Goal: Communication & Community: Share content

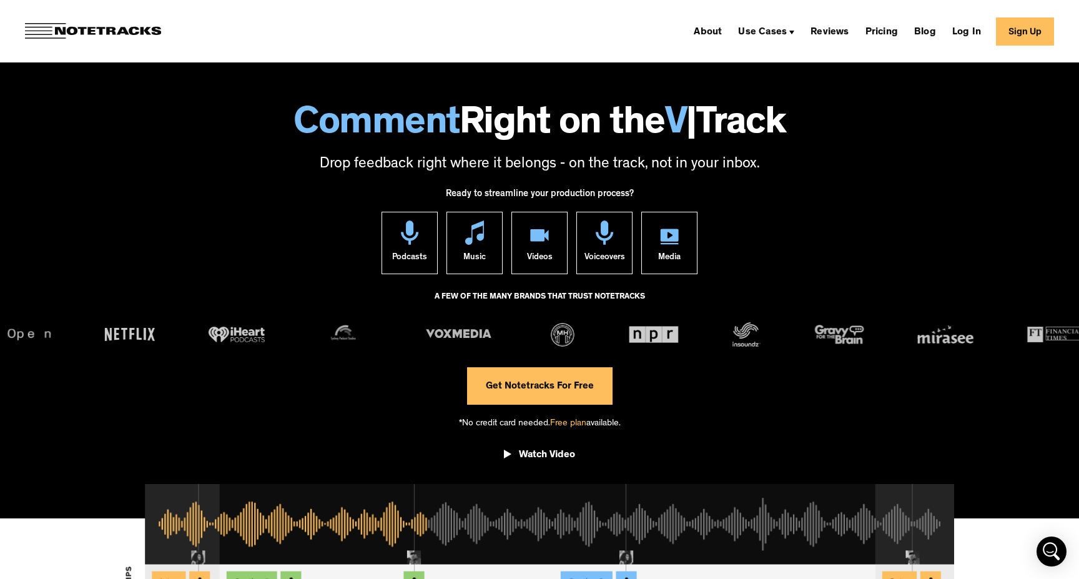
click at [969, 26] on link "Log In" at bounding box center [966, 31] width 39 height 20
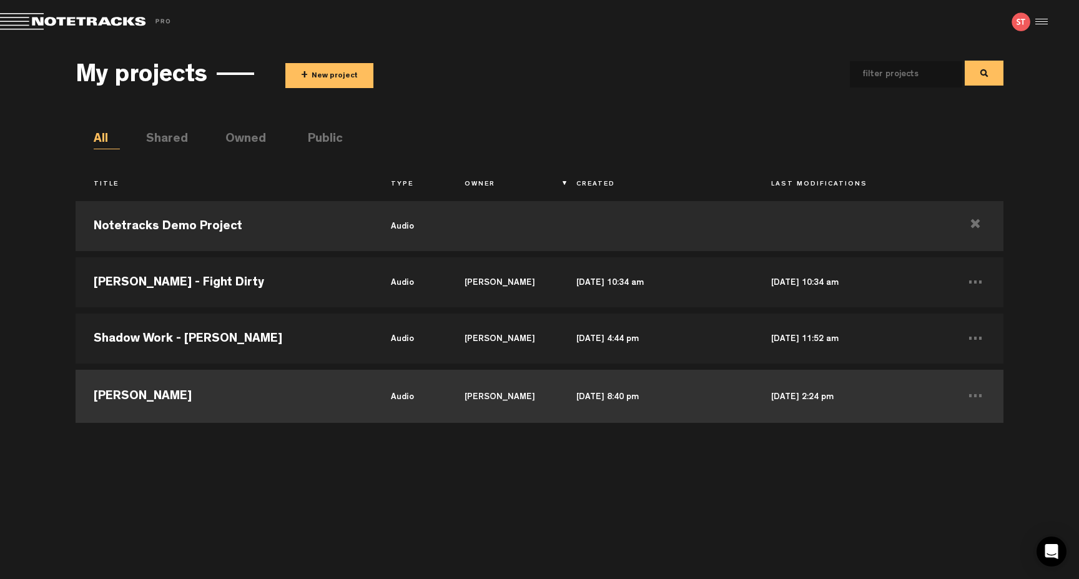
click at [242, 380] on td "[PERSON_NAME]" at bounding box center [224, 395] width 297 height 56
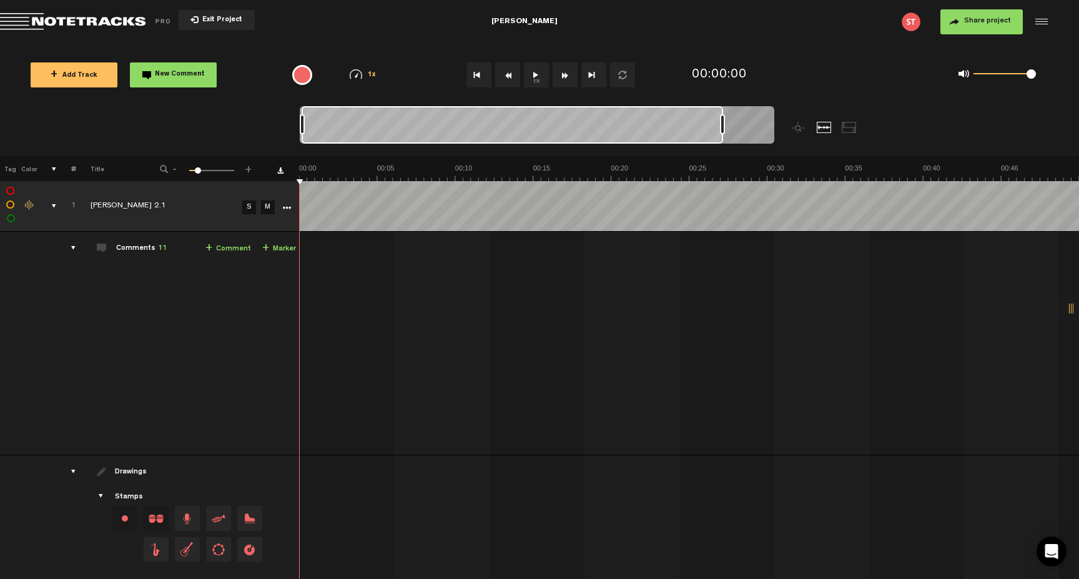
click at [848, 44] on div "Loading... 100% + Add Track New Comment 1x 0.25x 0.5x 0.75x 1x 1.25x 1.5x 1.75x…" at bounding box center [539, 44] width 1079 height 0
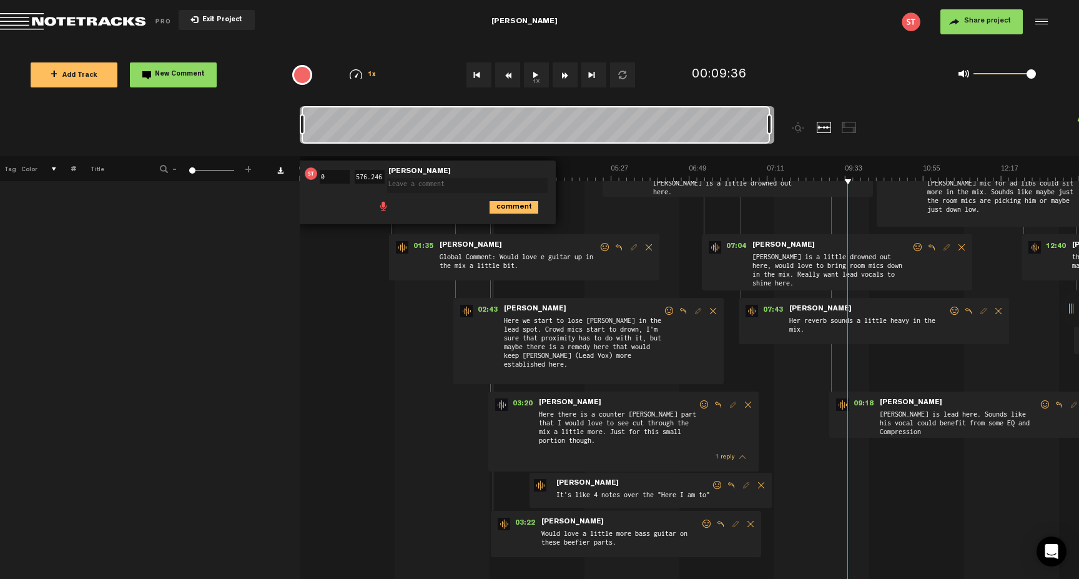
scroll to position [87, 0]
click at [579, 267] on span "Global Comment: Would love e guitar up in the mix a little bit." at bounding box center [518, 263] width 160 height 24
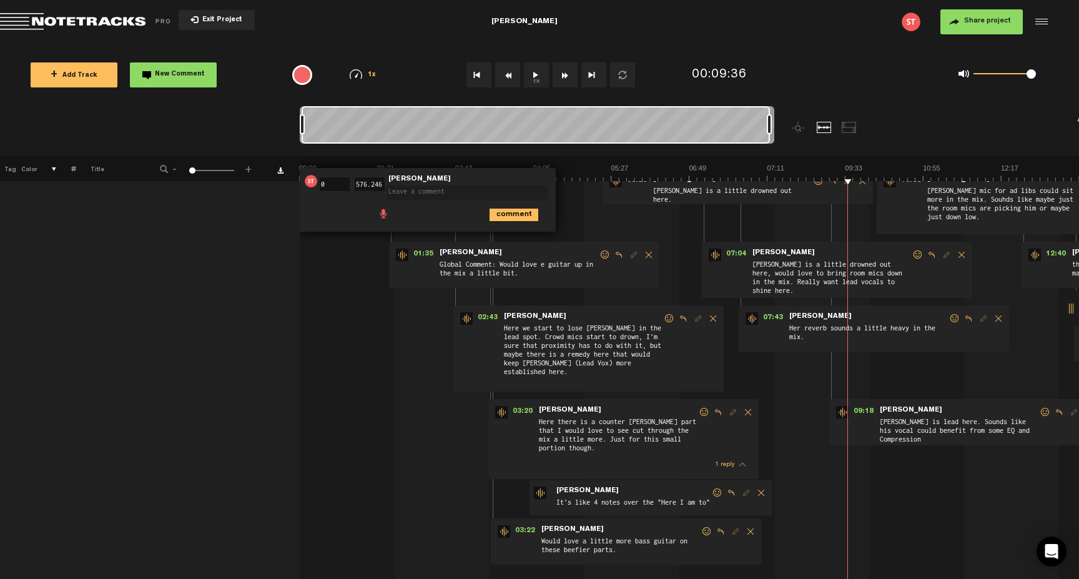
scroll to position [80, 0]
click at [602, 253] on span at bounding box center [605, 254] width 12 height 9
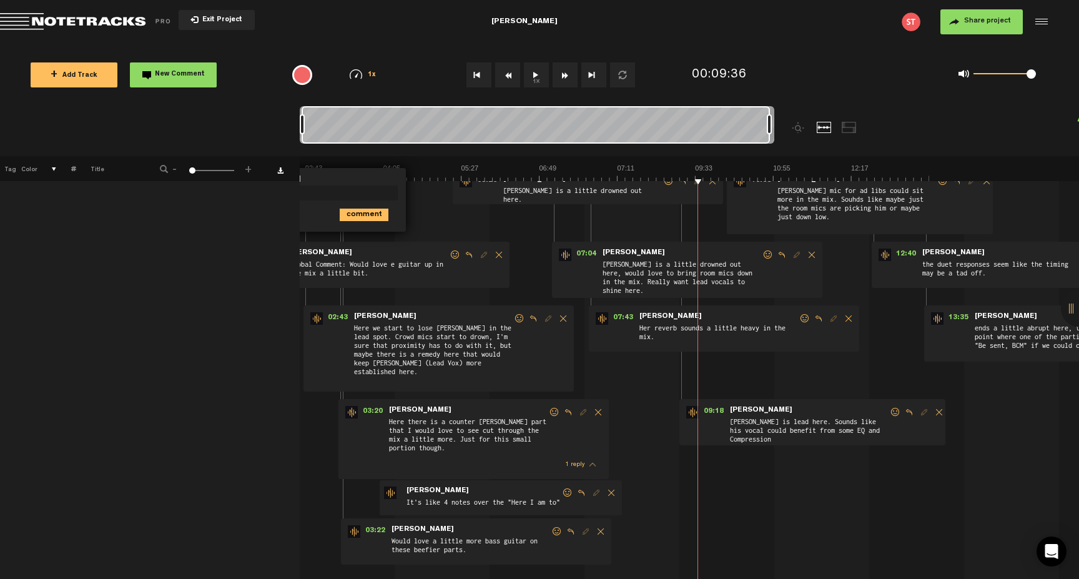
scroll to position [0, 0]
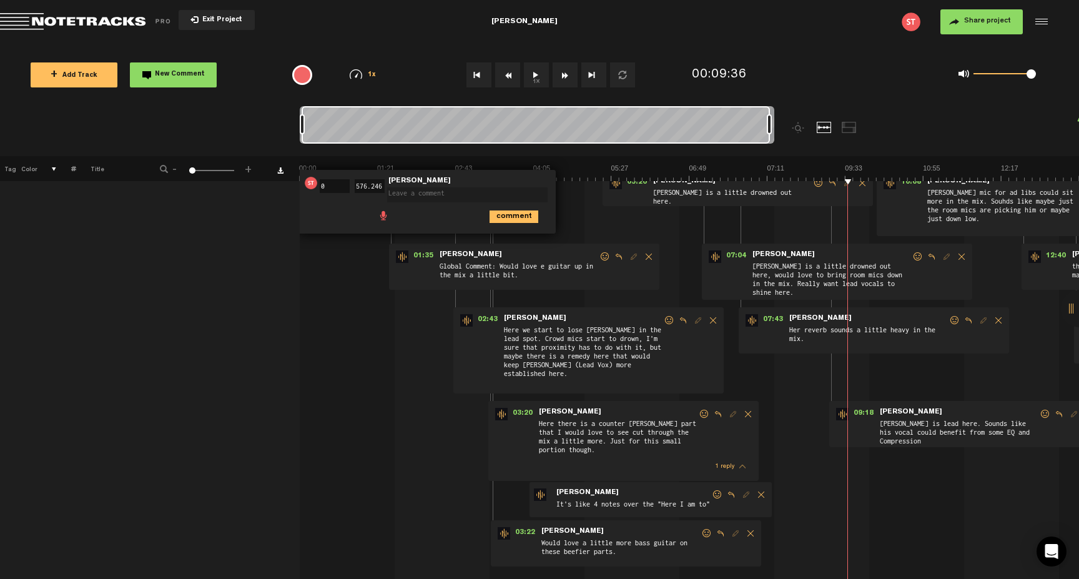
click at [545, 277] on span "Global Comment: Would love e guitar up in the mix a little bit." at bounding box center [518, 272] width 160 height 24
click at [618, 255] on span "Reply to comment" at bounding box center [618, 256] width 15 height 9
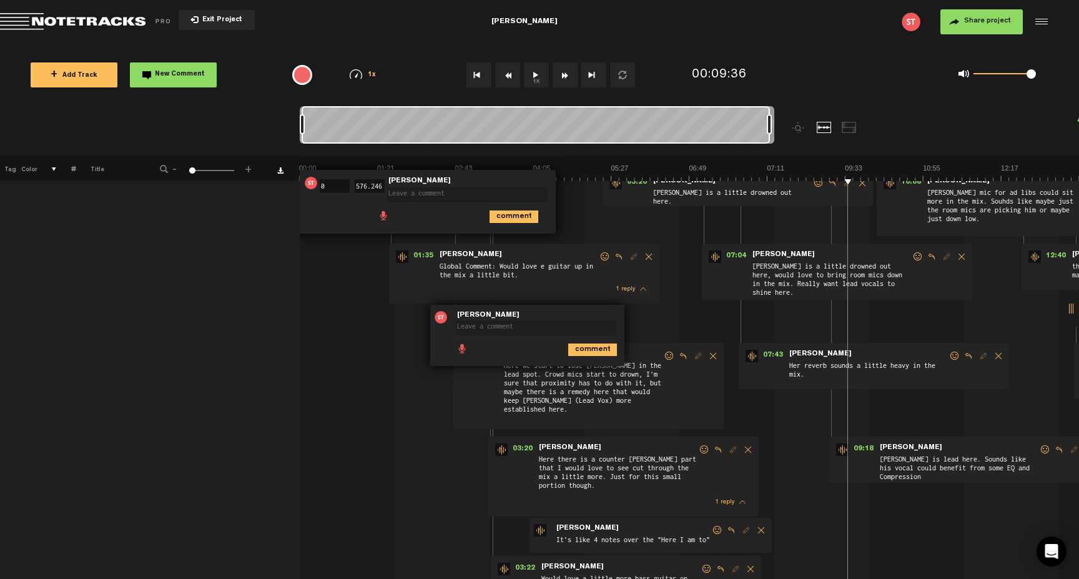
click at [584, 285] on div "1 reply" at bounding box center [526, 288] width 260 height 17
click at [644, 287] on span "thread" at bounding box center [643, 289] width 6 height 9
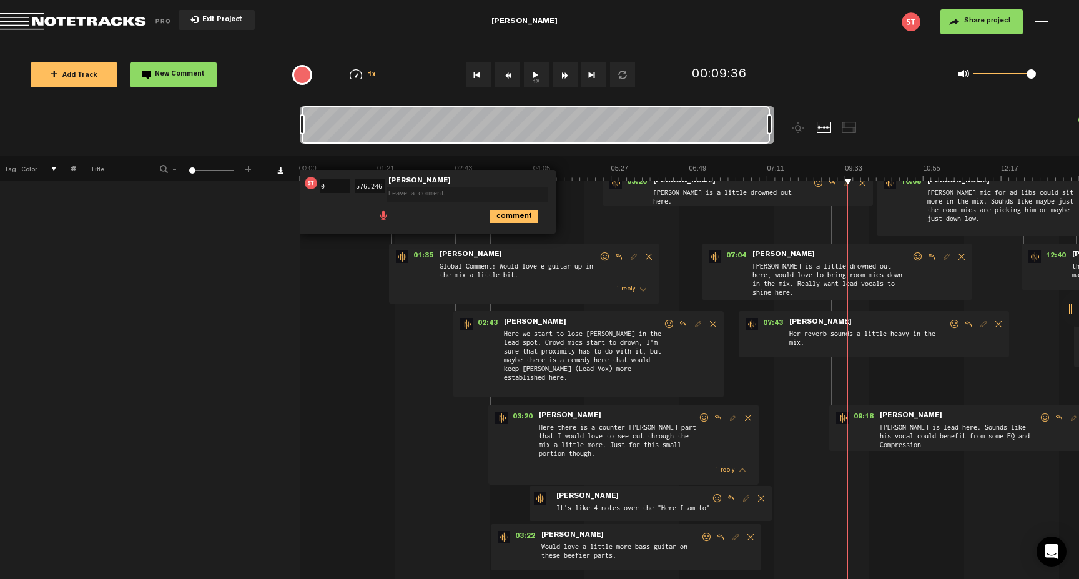
click at [606, 258] on span at bounding box center [605, 256] width 12 height 9
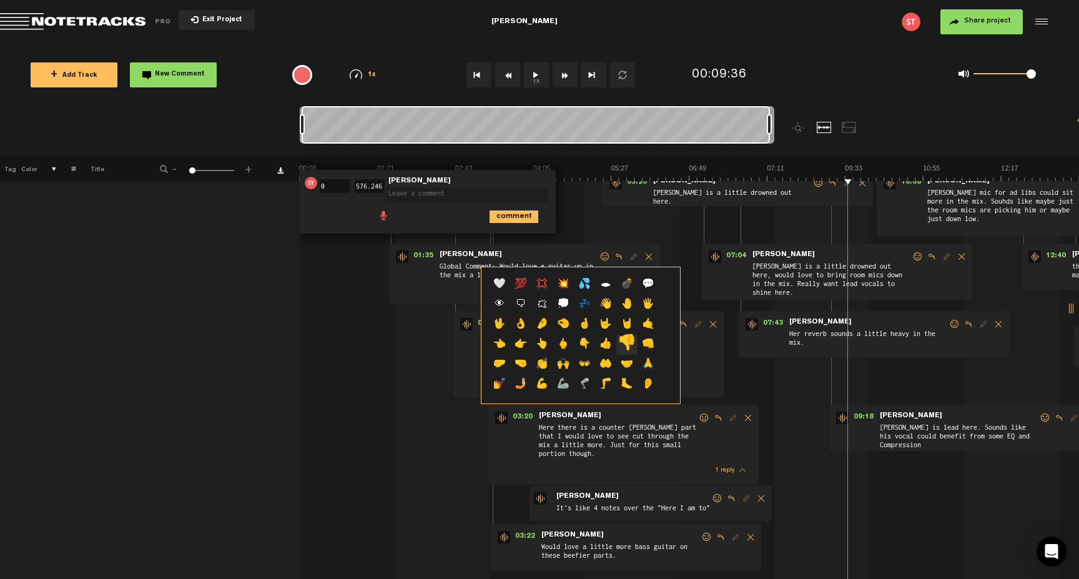
scroll to position [369, 0]
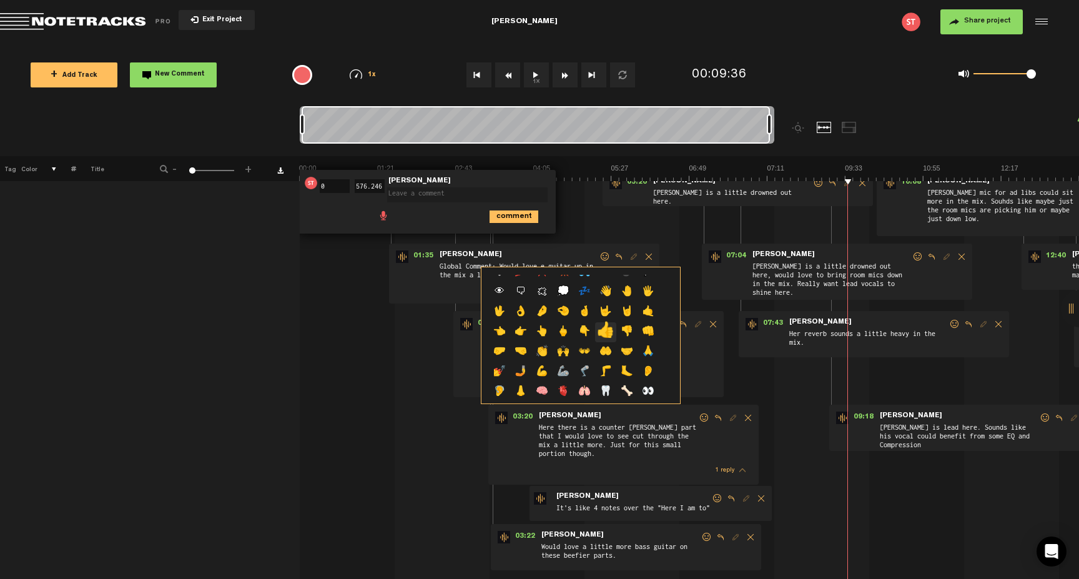
click at [607, 330] on p "👍" at bounding box center [605, 332] width 21 height 20
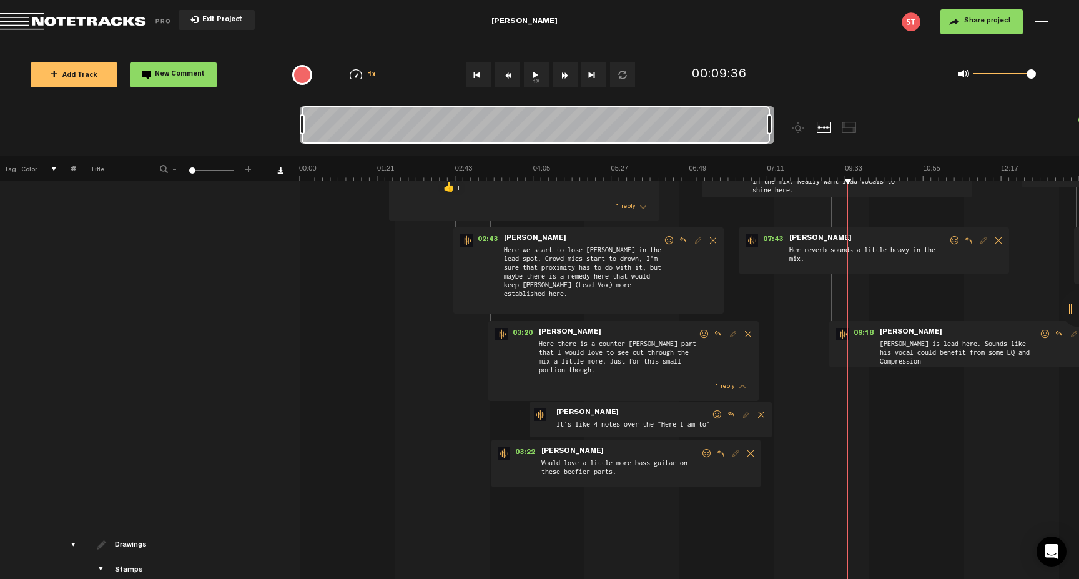
scroll to position [209, 0]
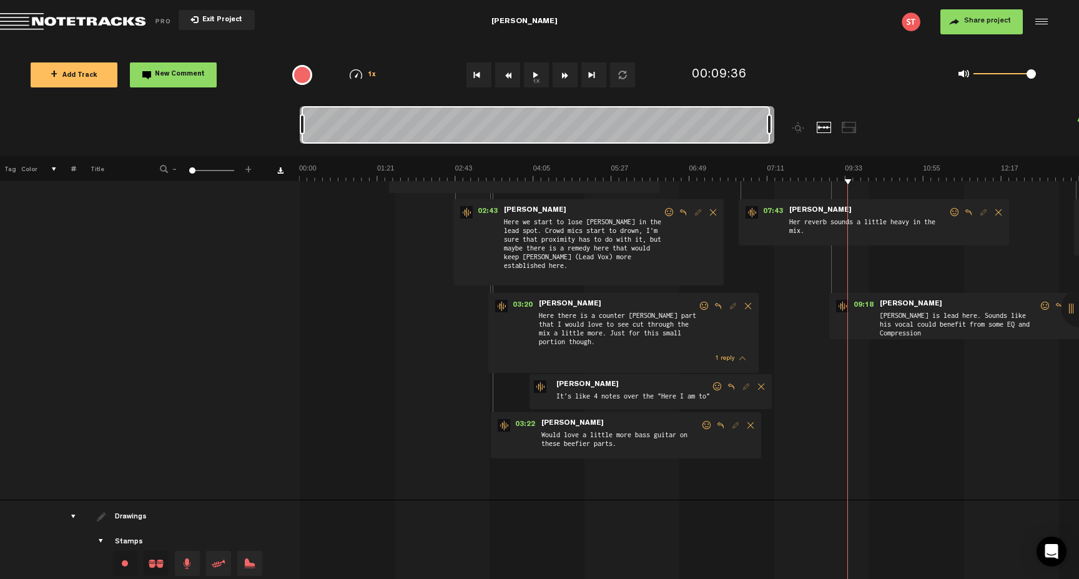
click at [669, 212] on span at bounding box center [669, 212] width 12 height 9
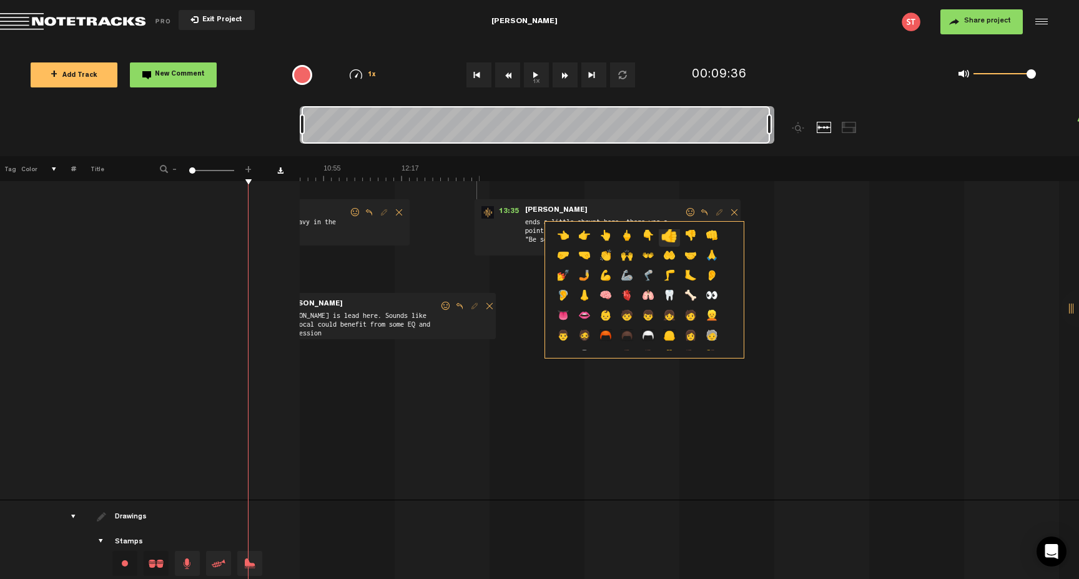
scroll to position [0, 599]
click at [669, 237] on p "👍" at bounding box center [669, 237] width 21 height 20
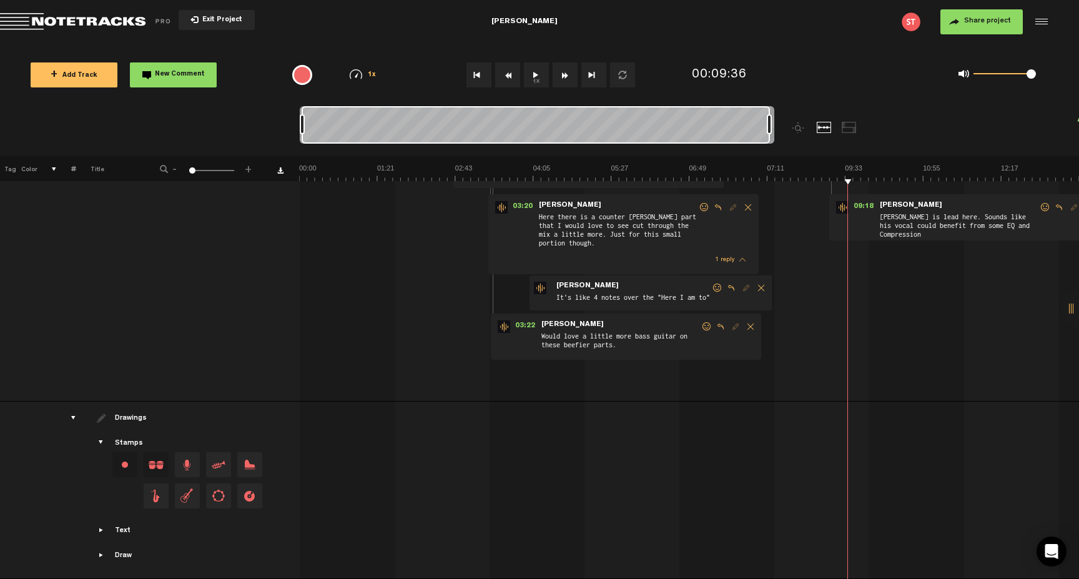
scroll to position [327, 0]
click at [730, 284] on span "Reply to comment" at bounding box center [731, 287] width 15 height 9
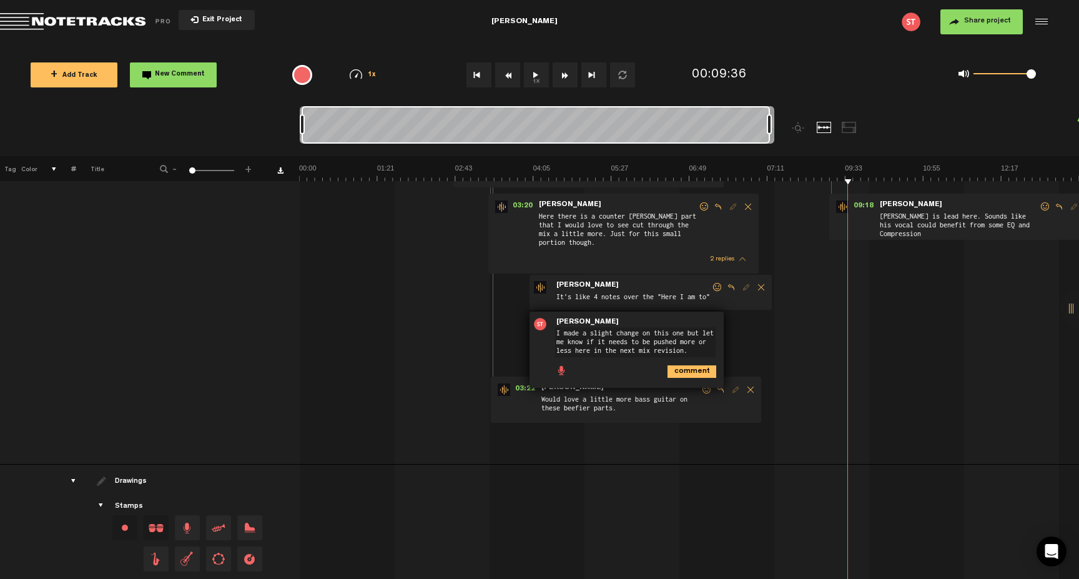
type textarea "I made a slight change on this one but let me know if it needs to be pushed mor…"
click at [699, 370] on icon "comment" at bounding box center [692, 371] width 49 height 12
click at [704, 390] on span at bounding box center [707, 389] width 12 height 9
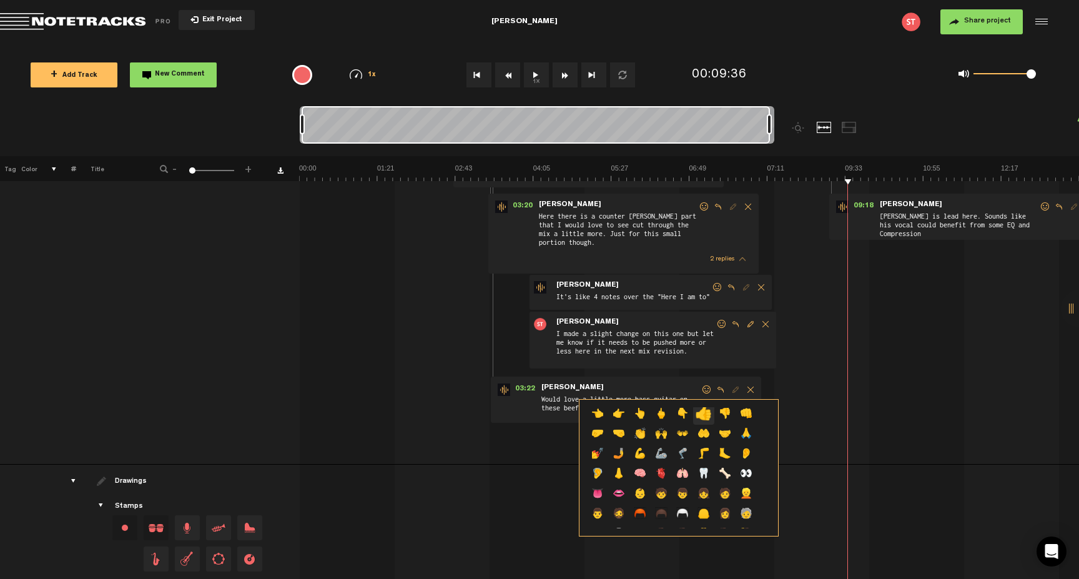
click at [703, 416] on p "👍" at bounding box center [703, 415] width 21 height 20
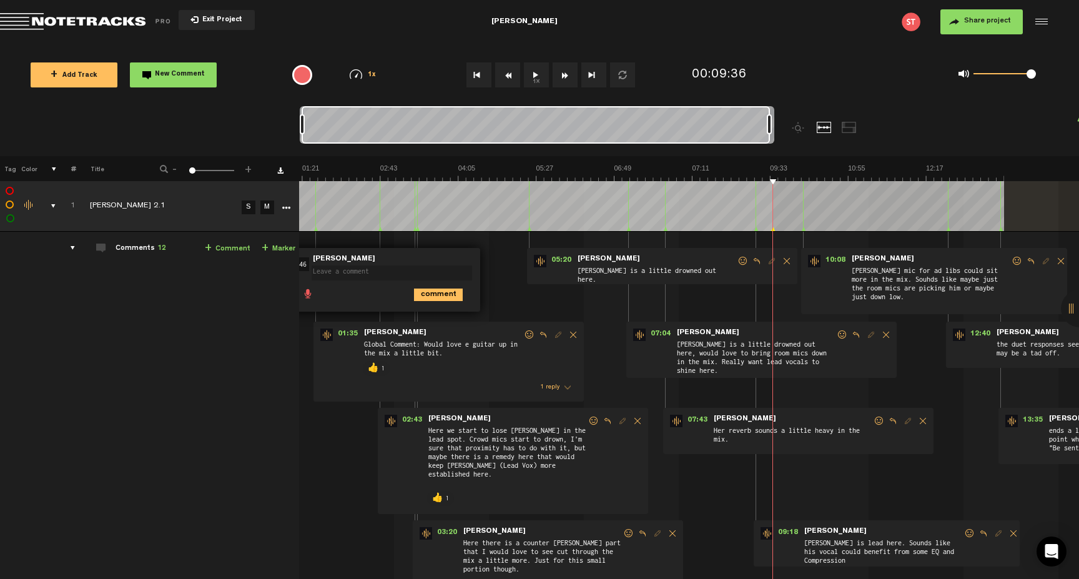
scroll to position [0, 10]
click at [737, 260] on span at bounding box center [743, 261] width 12 height 9
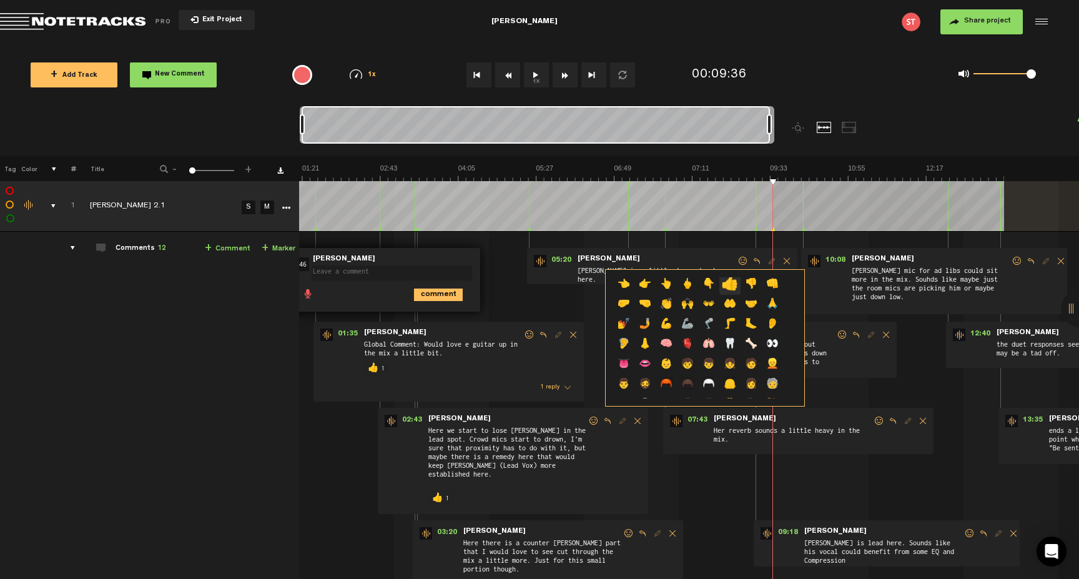
click at [734, 284] on p "👍" at bounding box center [729, 285] width 21 height 20
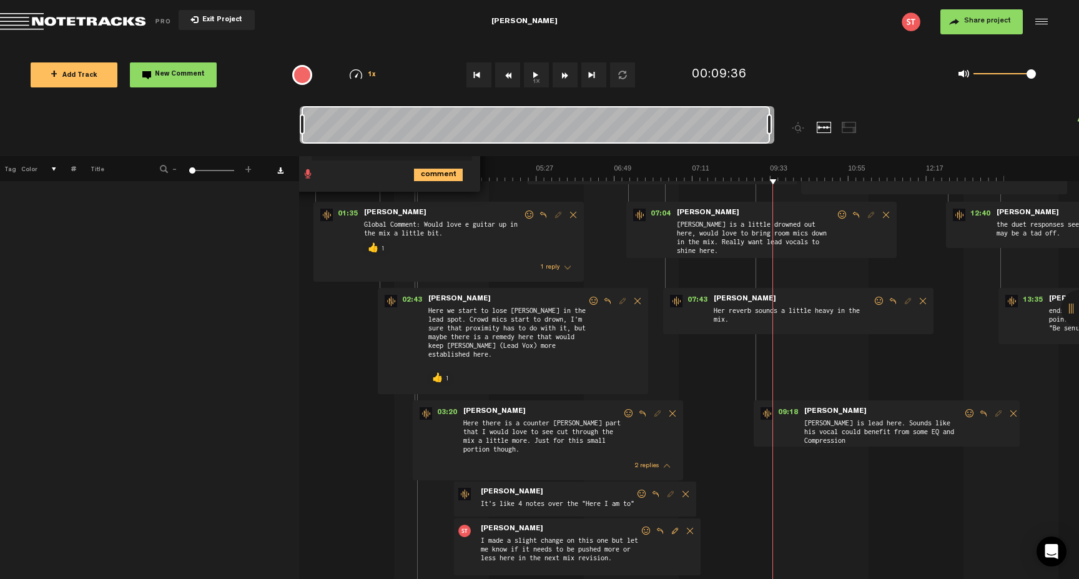
scroll to position [122, 10]
click at [836, 214] on span at bounding box center [842, 213] width 12 height 9
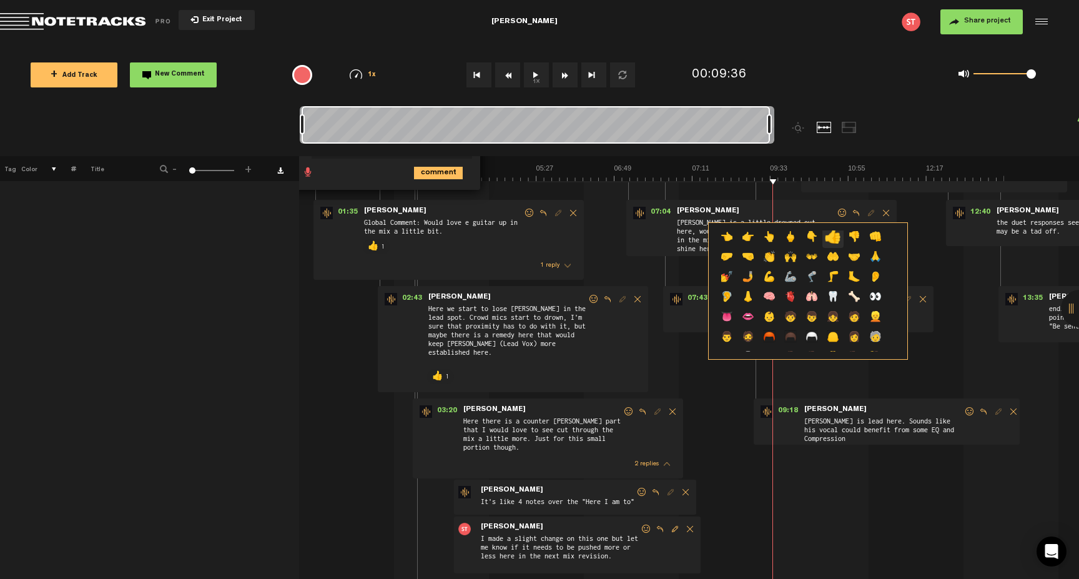
click at [833, 237] on p "👍" at bounding box center [832, 238] width 21 height 20
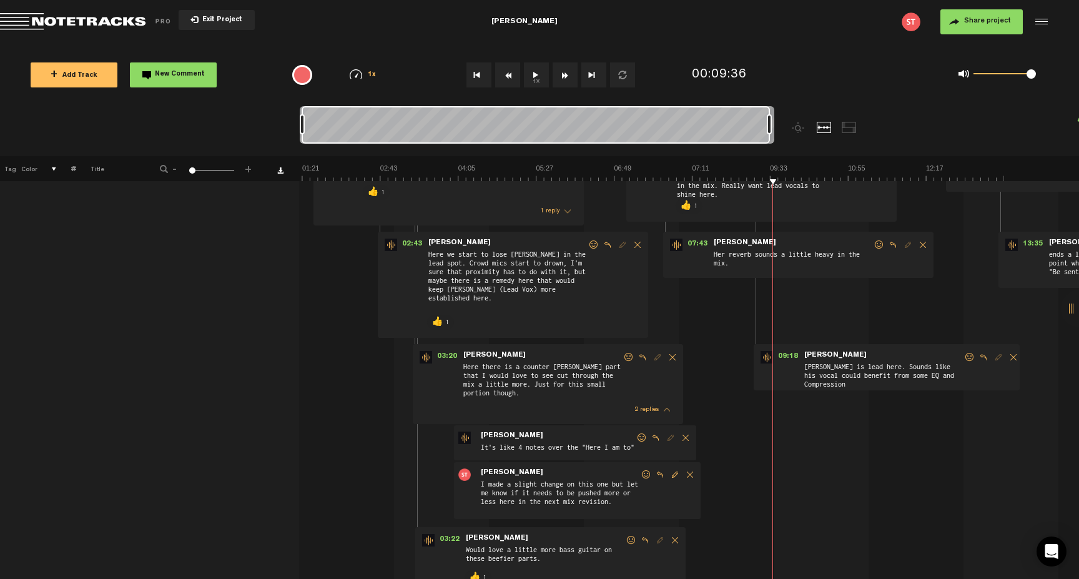
scroll to position [184, 10]
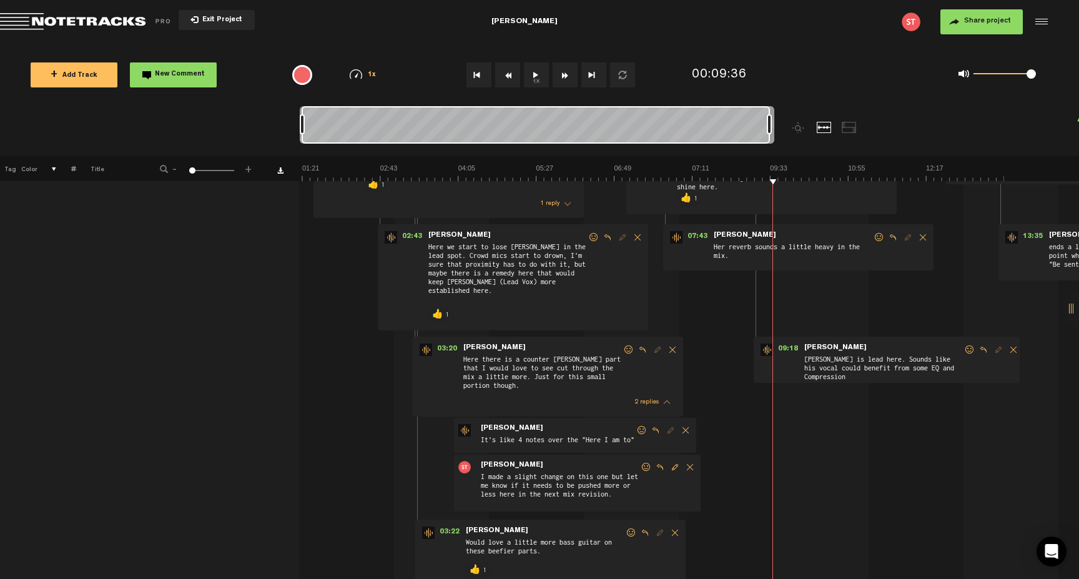
click at [873, 239] on span at bounding box center [879, 237] width 12 height 9
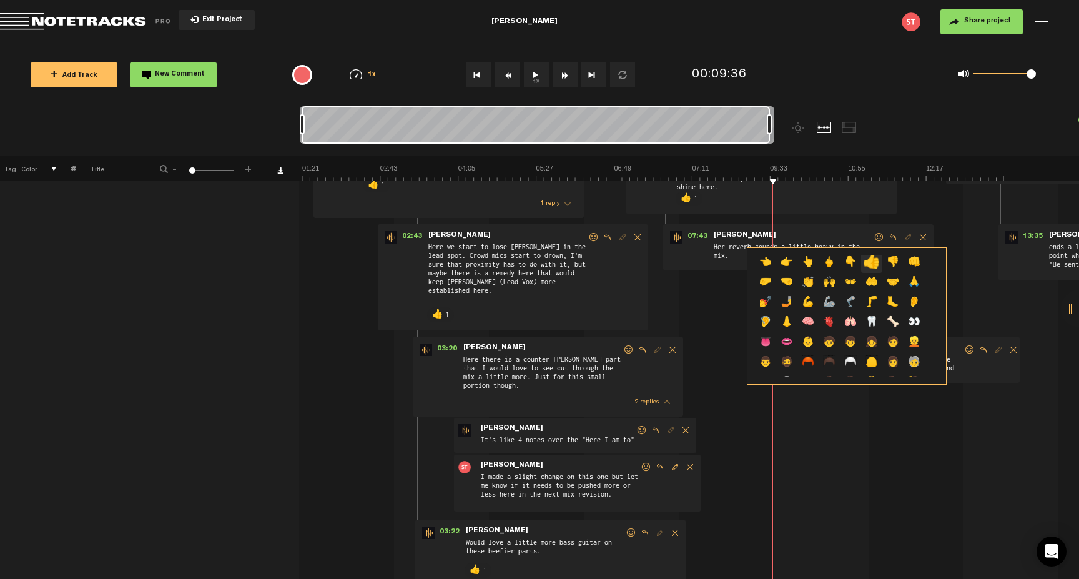
click at [872, 262] on p "👍" at bounding box center [871, 263] width 21 height 20
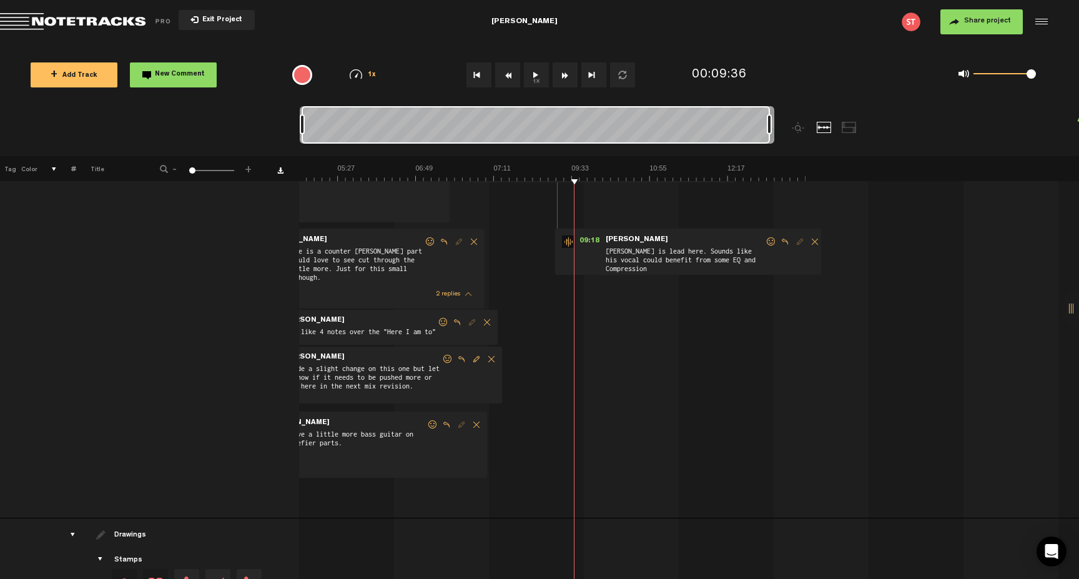
scroll to position [0, 274]
click at [765, 241] on span at bounding box center [771, 241] width 12 height 9
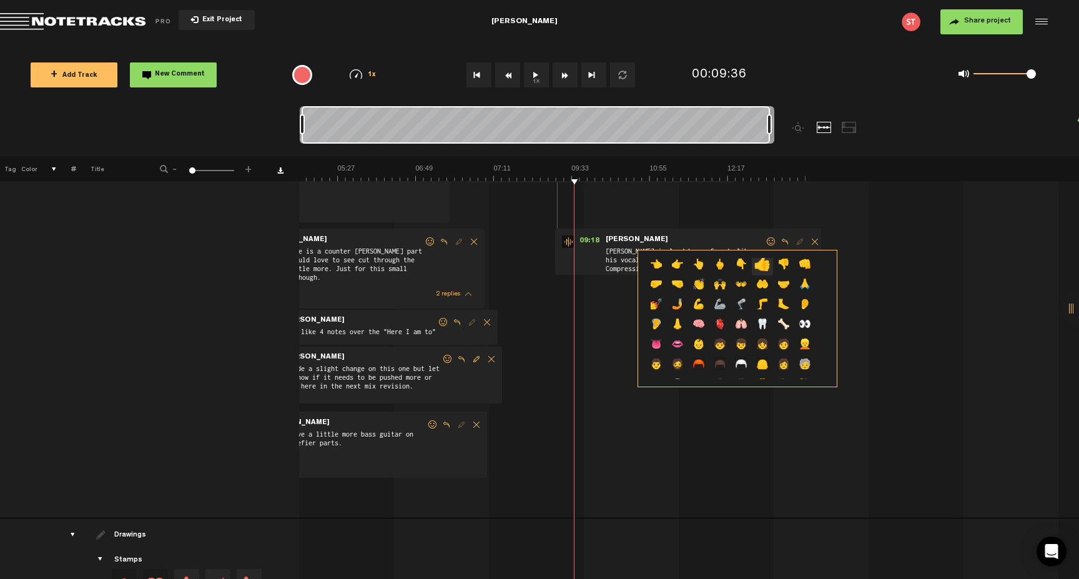
click at [763, 265] on p "👍" at bounding box center [762, 265] width 21 height 20
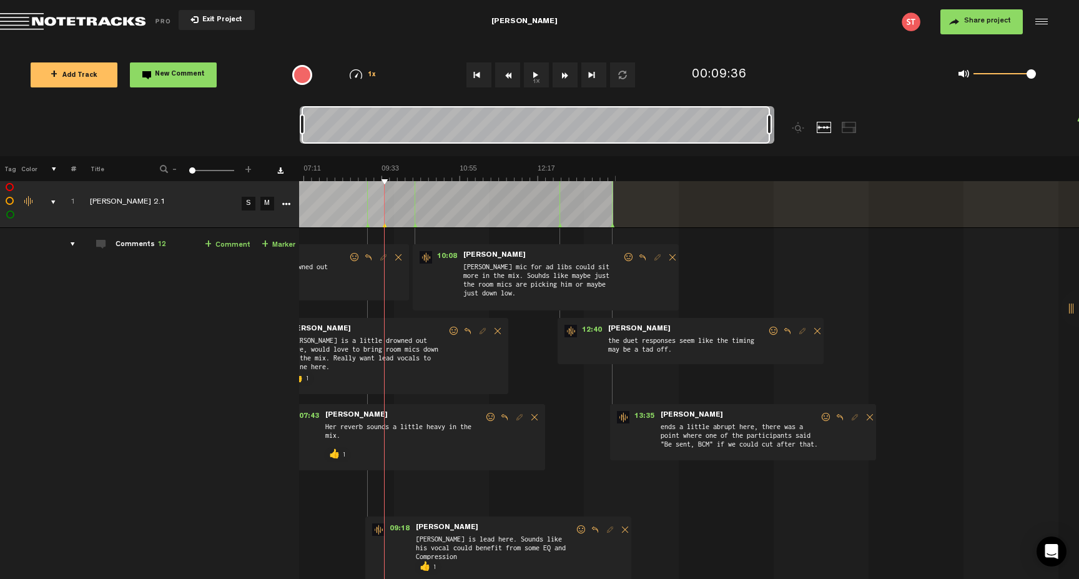
scroll to position [0, 436]
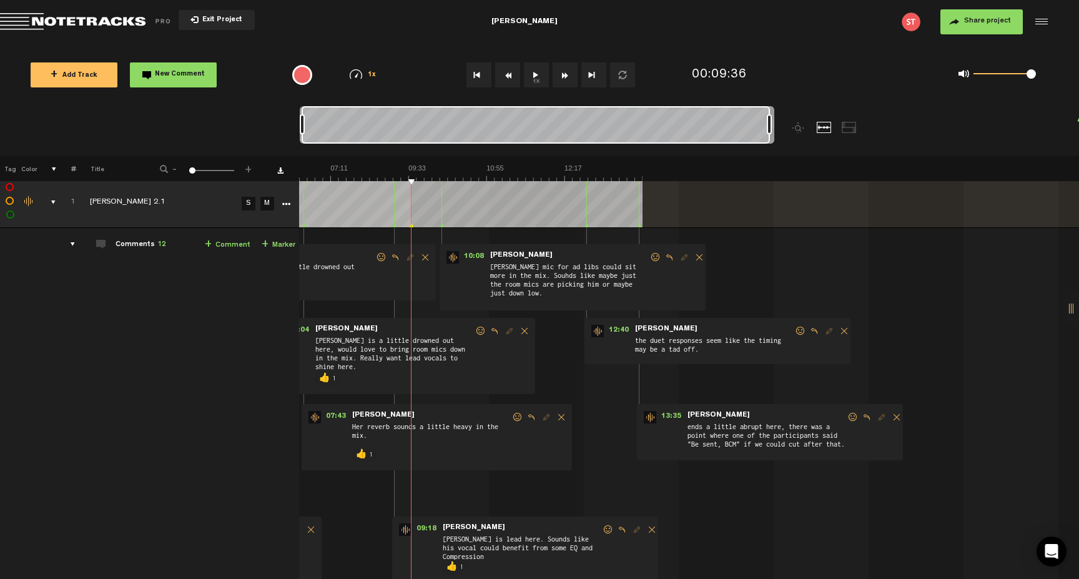
click at [649, 259] on span at bounding box center [655, 257] width 12 height 9
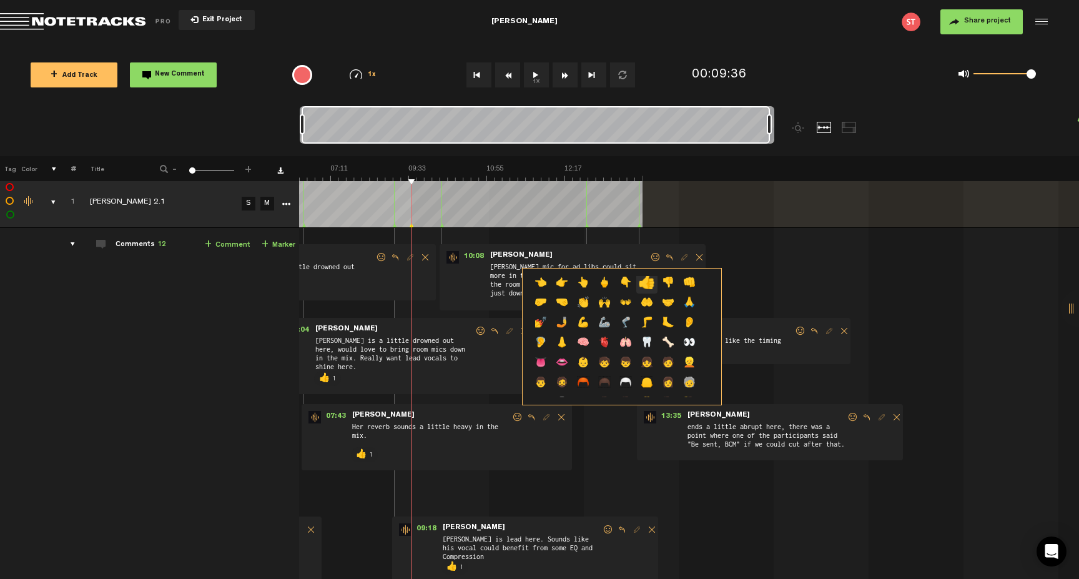
click at [648, 283] on p "👍" at bounding box center [646, 284] width 21 height 20
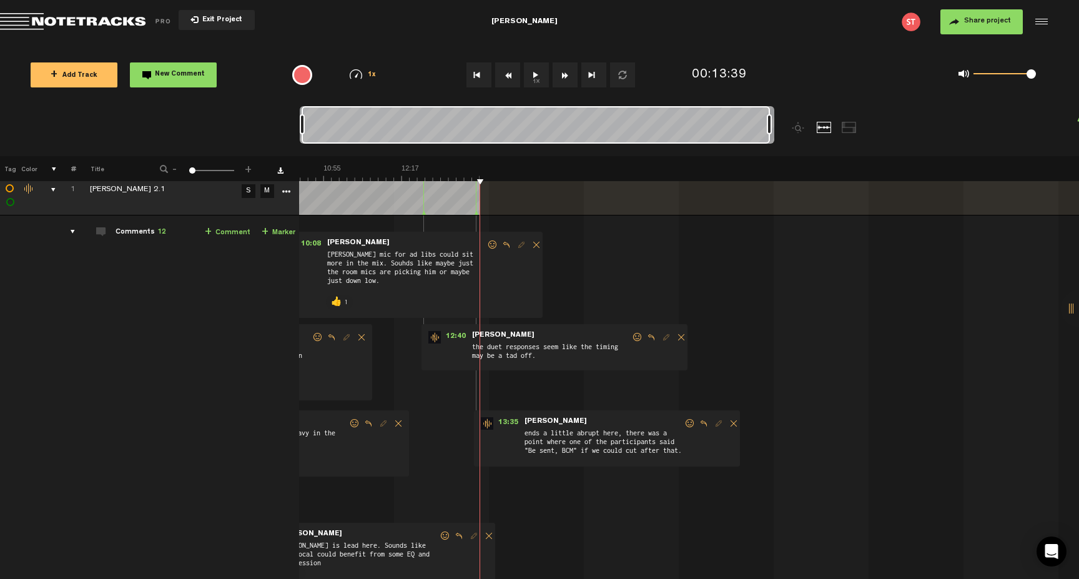
scroll to position [16, 10]
click at [463, 173] on img at bounding box center [90, 172] width 780 height 17
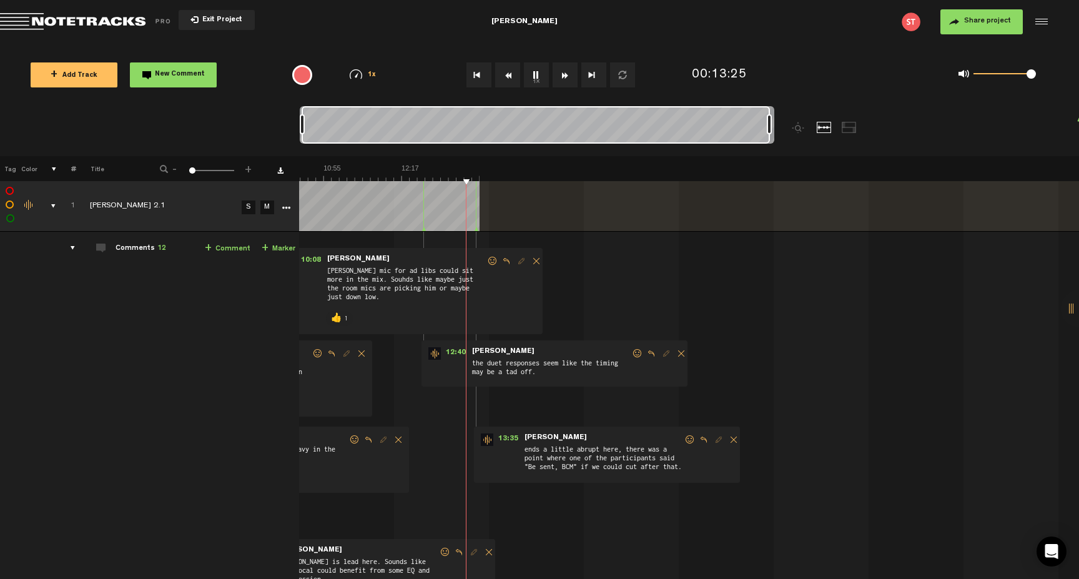
scroll to position [0, 450]
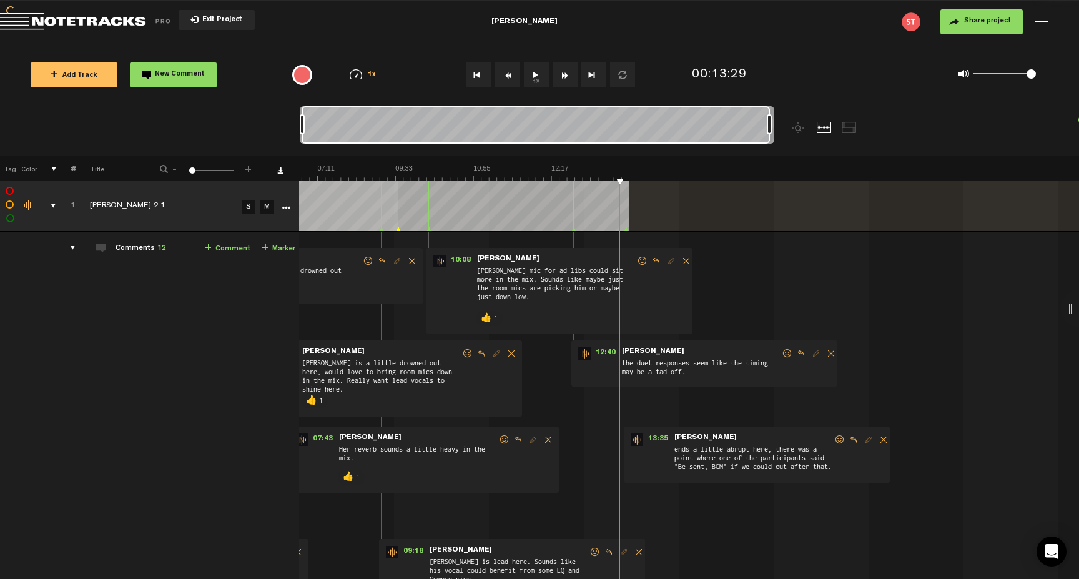
click at [601, 175] on img at bounding box center [240, 172] width 780 height 17
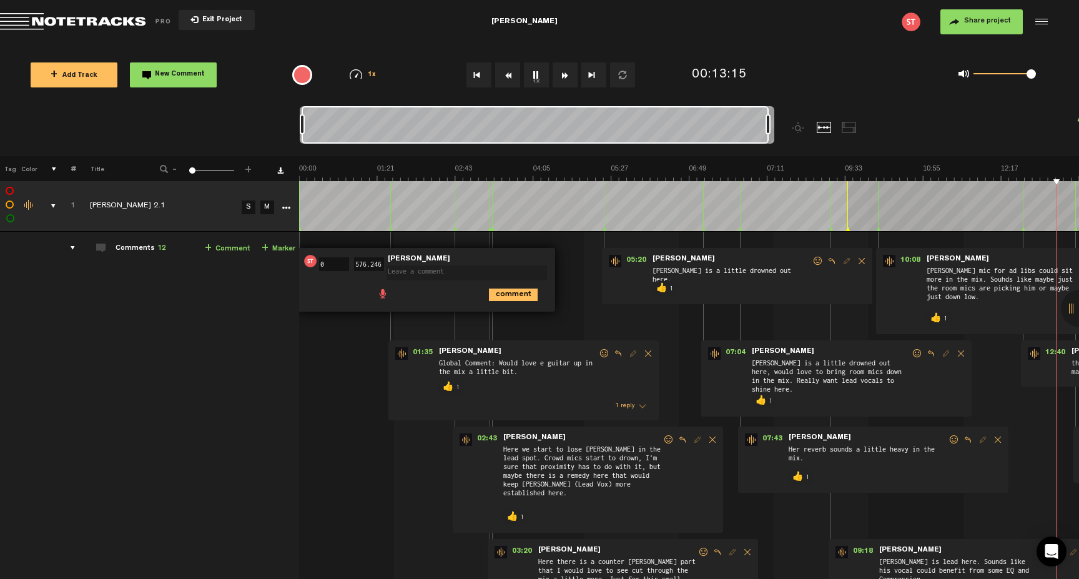
scroll to position [0, 11]
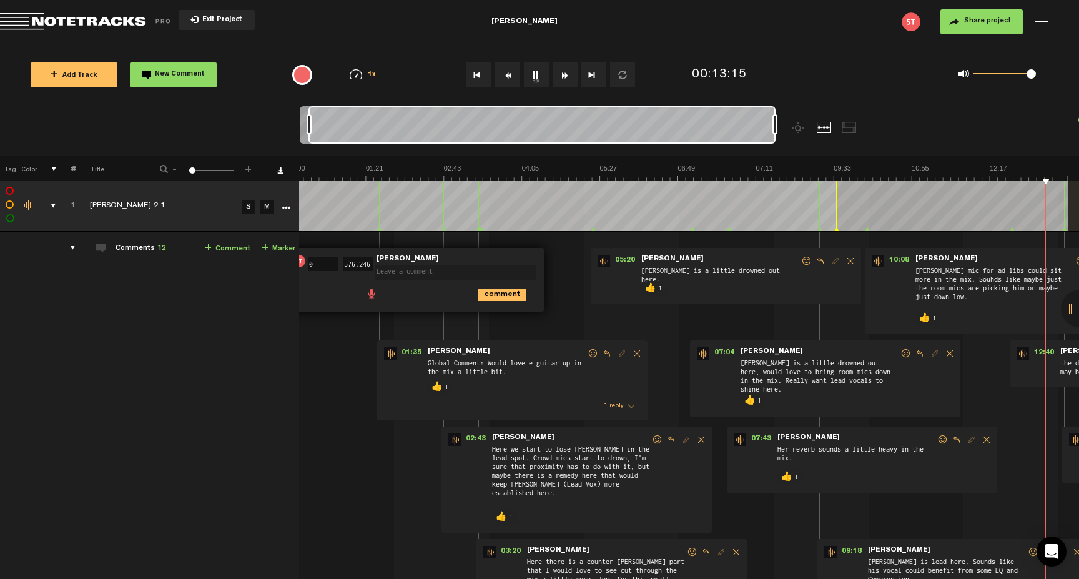
drag, startPoint x: 305, startPoint y: 125, endPoint x: 398, endPoint y: 127, distance: 93.7
click at [398, 127] on div at bounding box center [541, 124] width 467 height 37
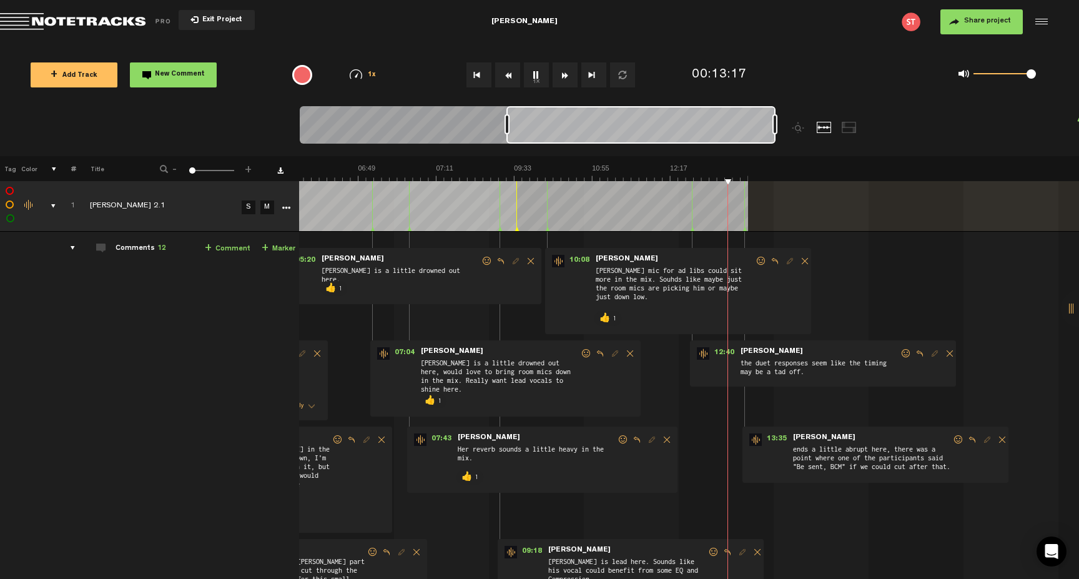
drag, startPoint x: 308, startPoint y: 125, endPoint x: 534, endPoint y: 140, distance: 225.9
click at [533, 139] on div at bounding box center [537, 127] width 475 height 42
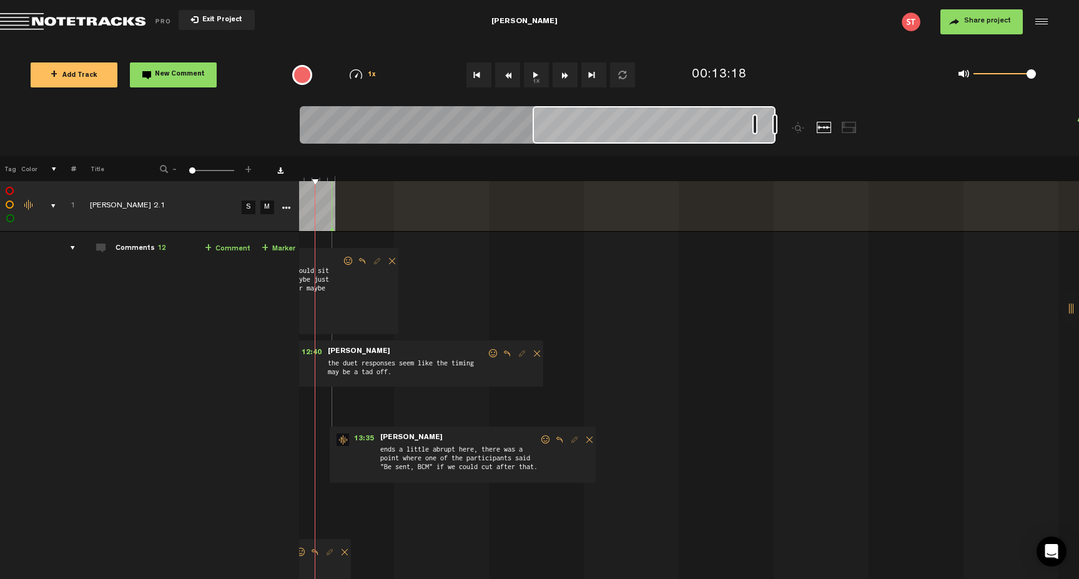
scroll to position [0, 742]
drag, startPoint x: 533, startPoint y: 125, endPoint x: 754, endPoint y: 134, distance: 220.6
click at [754, 134] on div at bounding box center [753, 124] width 5 height 20
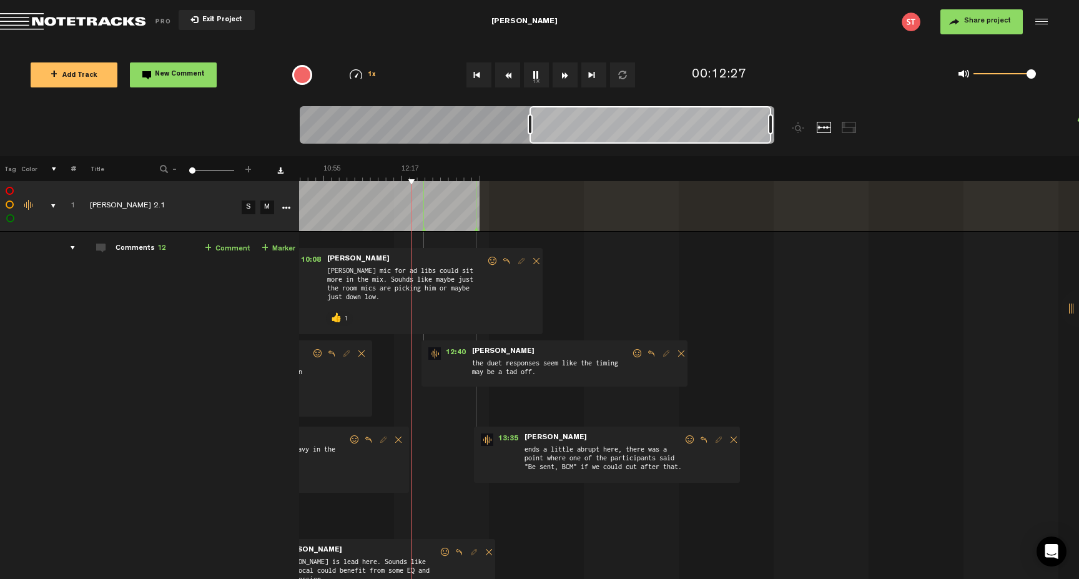
scroll to position [0, 7]
click at [633, 352] on span at bounding box center [637, 353] width 12 height 9
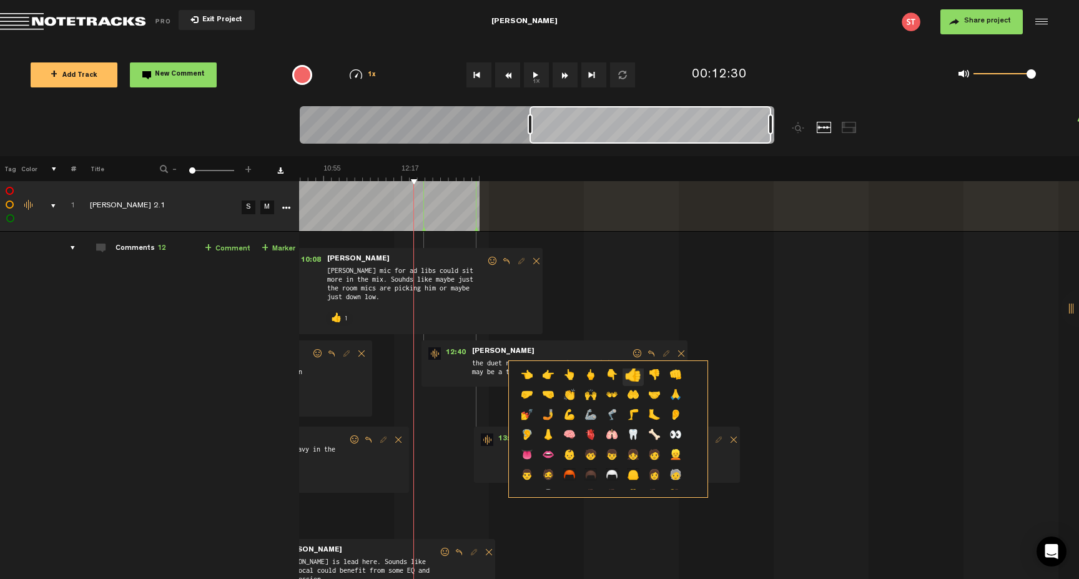
click at [633, 376] on p "👍" at bounding box center [633, 376] width 21 height 20
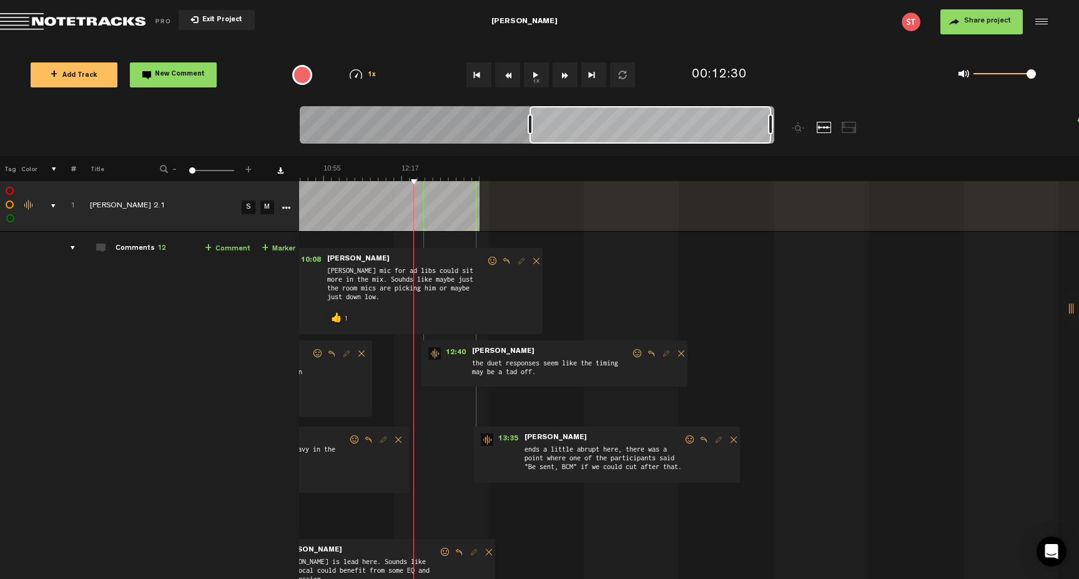
click at [684, 440] on span at bounding box center [690, 439] width 12 height 9
click at [697, 416] on td "1 [PERSON_NAME] 2.1 S M [PERSON_NAME] 2.1 by [PERSON_NAME] 2 collaborators 00:0…" at bounding box center [689, 530] width 780 height 597
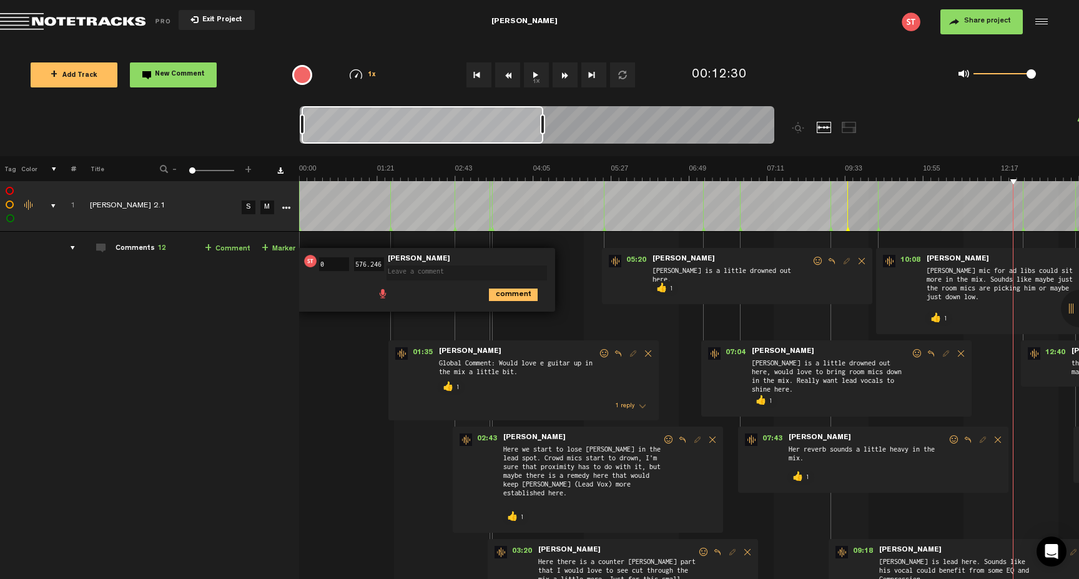
scroll to position [-1, 7]
click at [48, 205] on div "comments, stamps & drawings" at bounding box center [48, 206] width 19 height 12
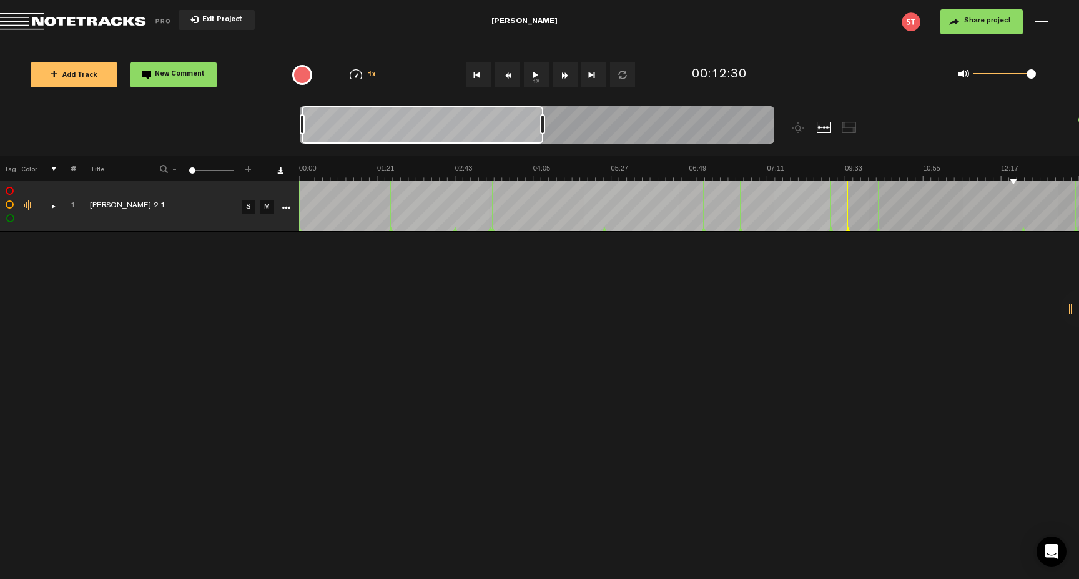
scroll to position [0, 1]
click at [992, 19] on span "Share project" at bounding box center [987, 20] width 47 height 7
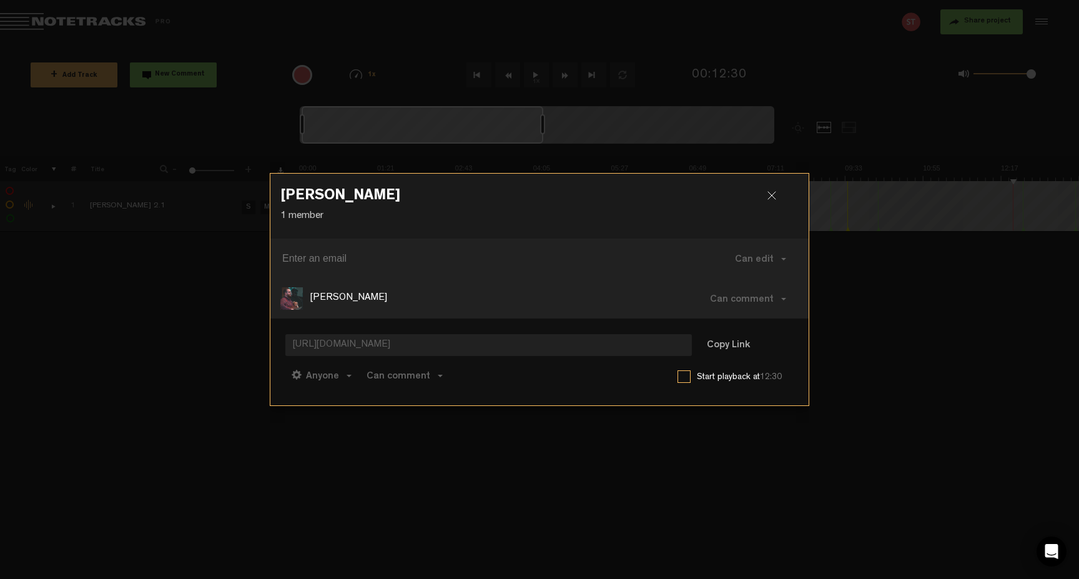
click at [600, 386] on div "Anyone Anyone Invited members Can comment Can edit Can comment Can view Link co…" at bounding box center [539, 375] width 508 height 30
click at [732, 345] on button "Copy Link" at bounding box center [728, 345] width 68 height 25
click at [771, 192] on div at bounding box center [776, 200] width 19 height 19
